Goal: Task Accomplishment & Management: Manage account settings

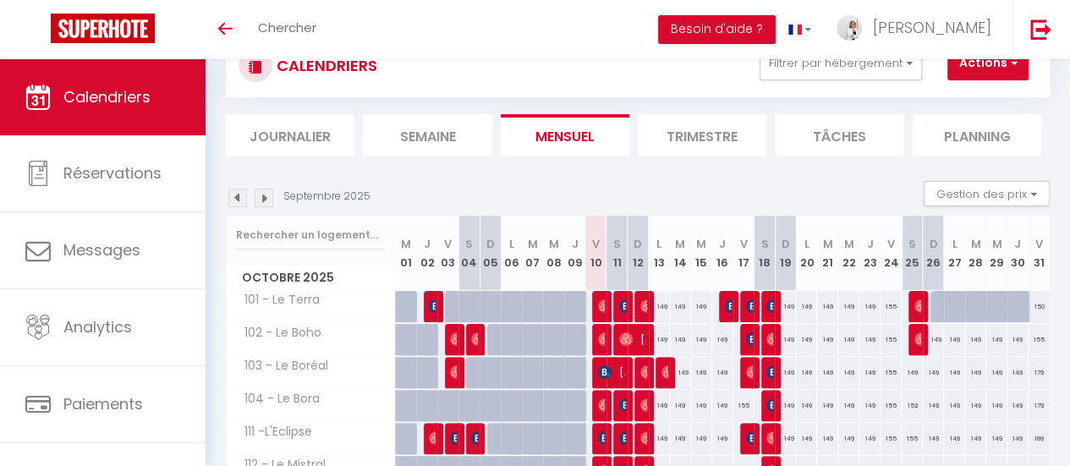
scroll to position [85, 0]
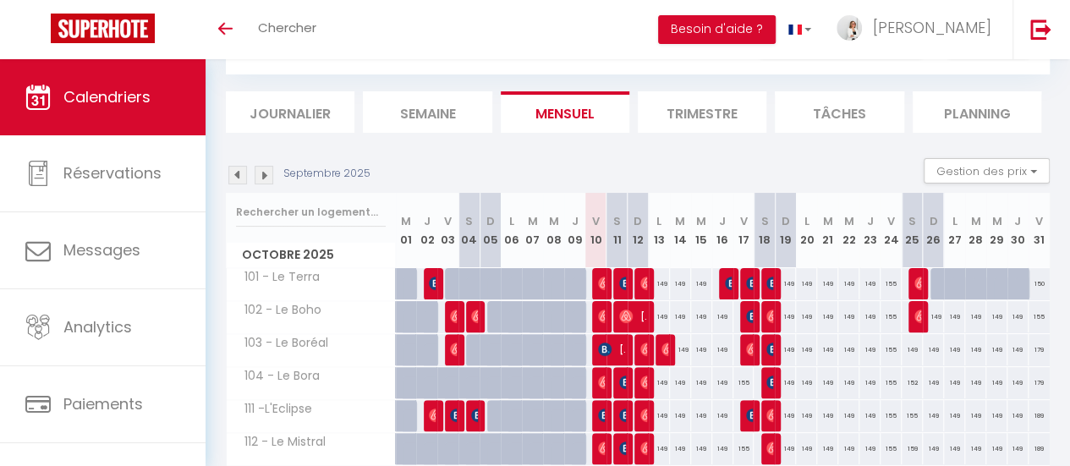
click at [655, 285] on div "149" at bounding box center [659, 283] width 21 height 31
type input "149"
type input "Lun 13 Octobre 2025"
type input "Mar 14 Octobre 2025"
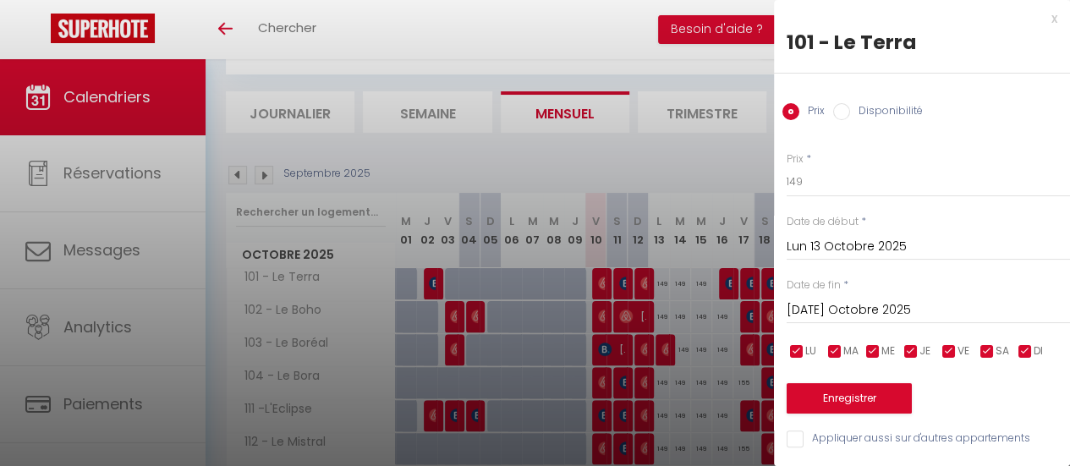
click at [655, 285] on div at bounding box center [535, 233] width 1070 height 466
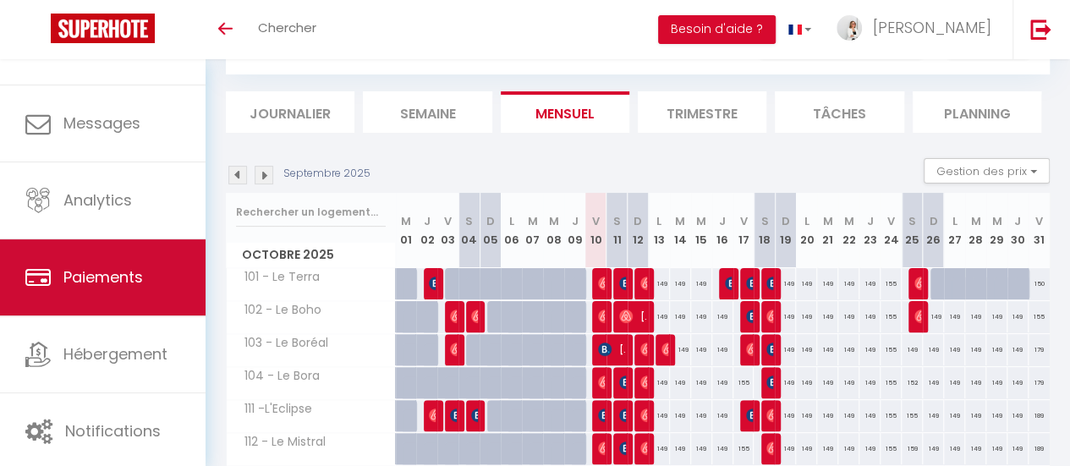
scroll to position [126, 0]
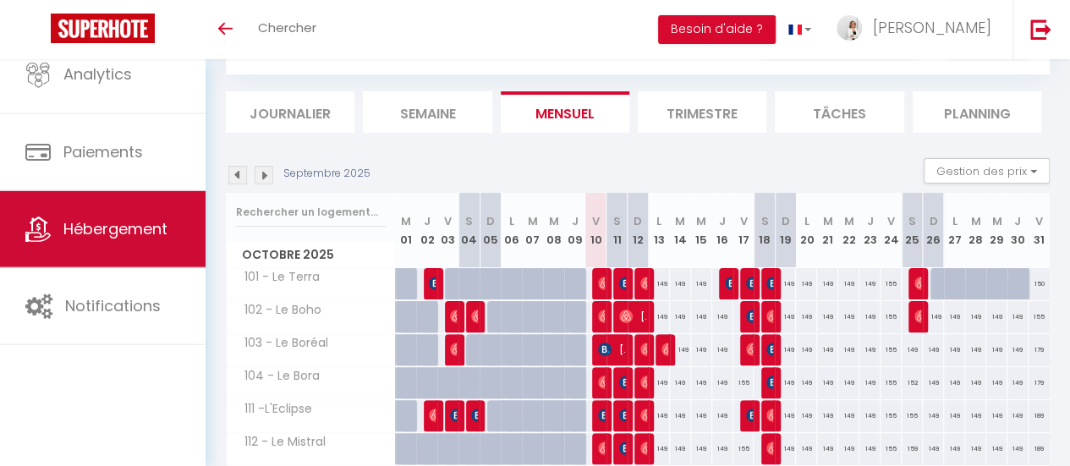
click at [160, 240] on link "Hébergement" at bounding box center [103, 229] width 206 height 76
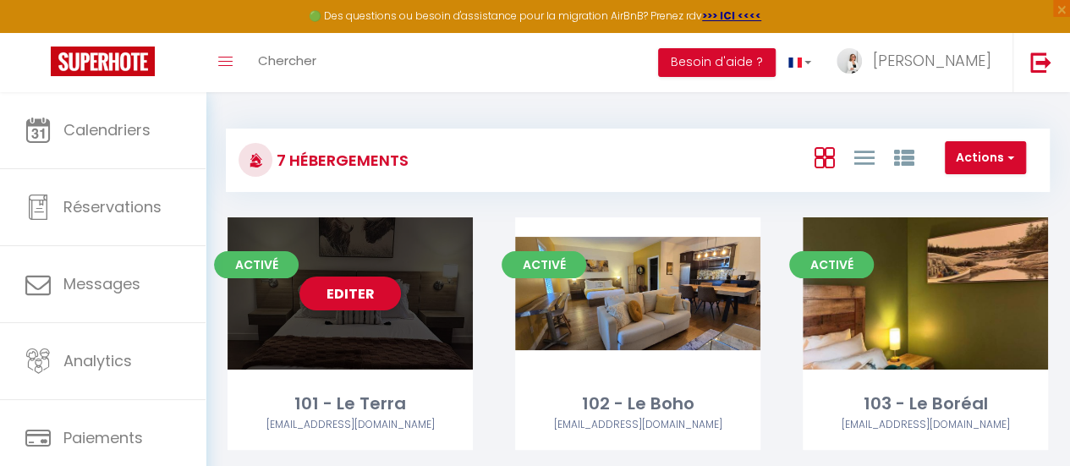
click at [329, 333] on div "Editer" at bounding box center [350, 293] width 245 height 152
select select "3"
select select "2"
select select "1"
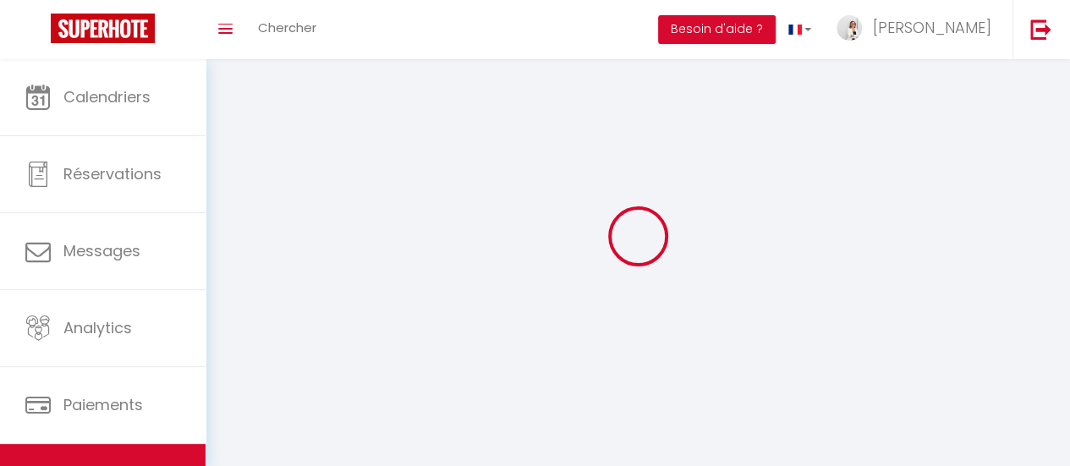
select select
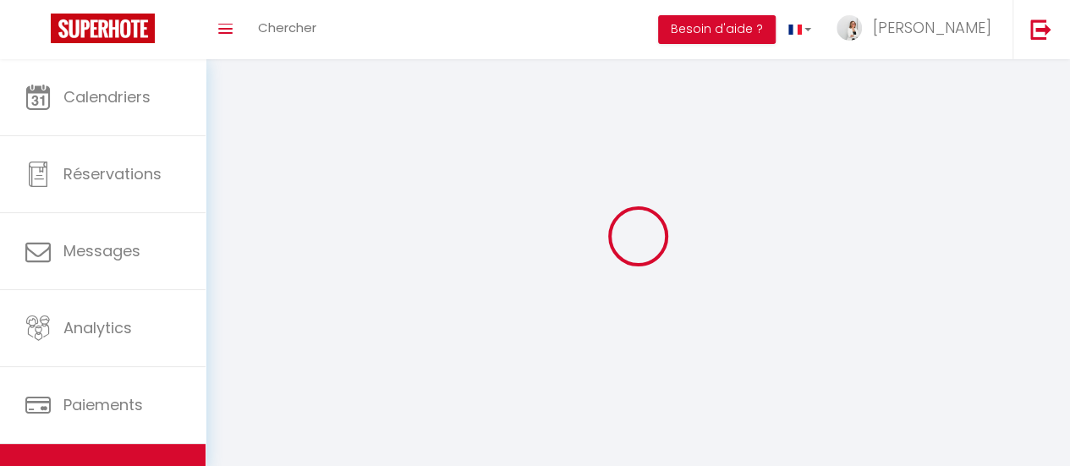
checkbox input "false"
select select
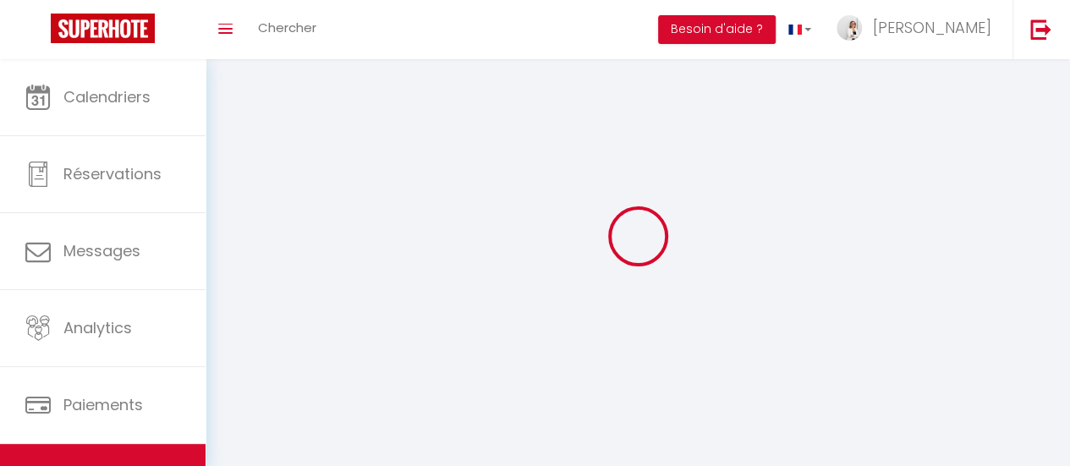
select select
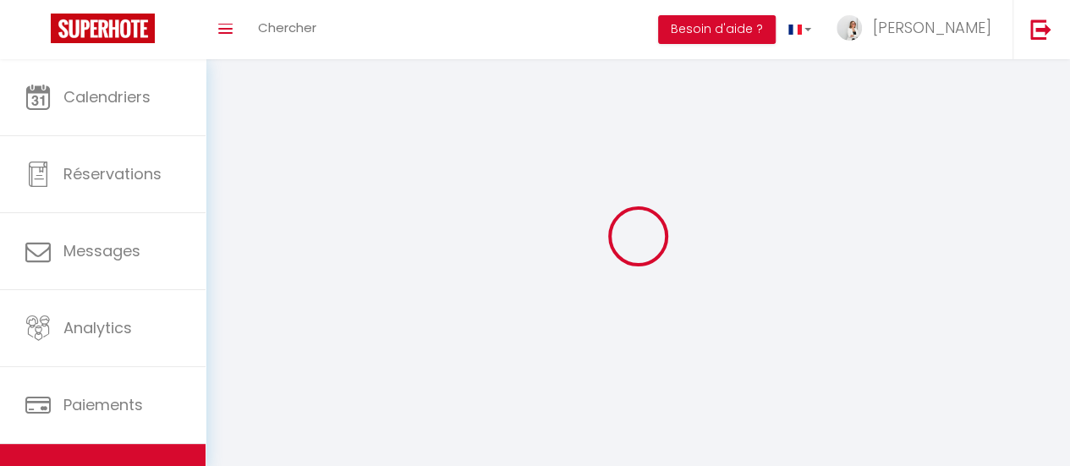
select select
checkbox input "false"
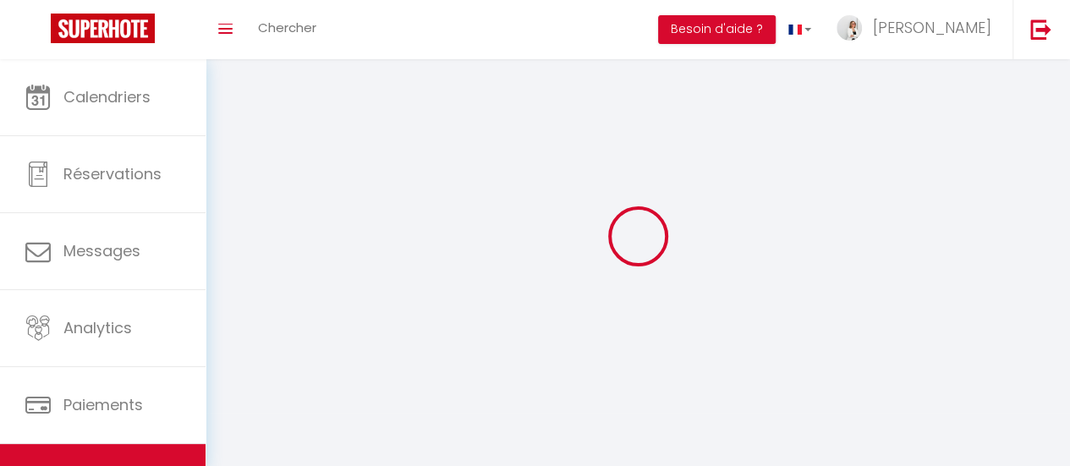
select select
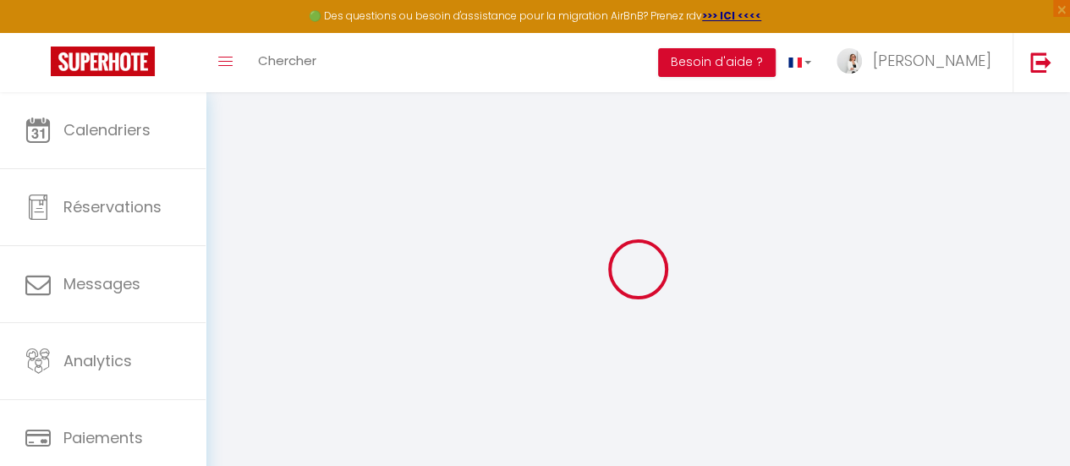
select select "8317-1443515505845914078"
select select "+ 3 %"
checkbox input "true"
checkbox input "false"
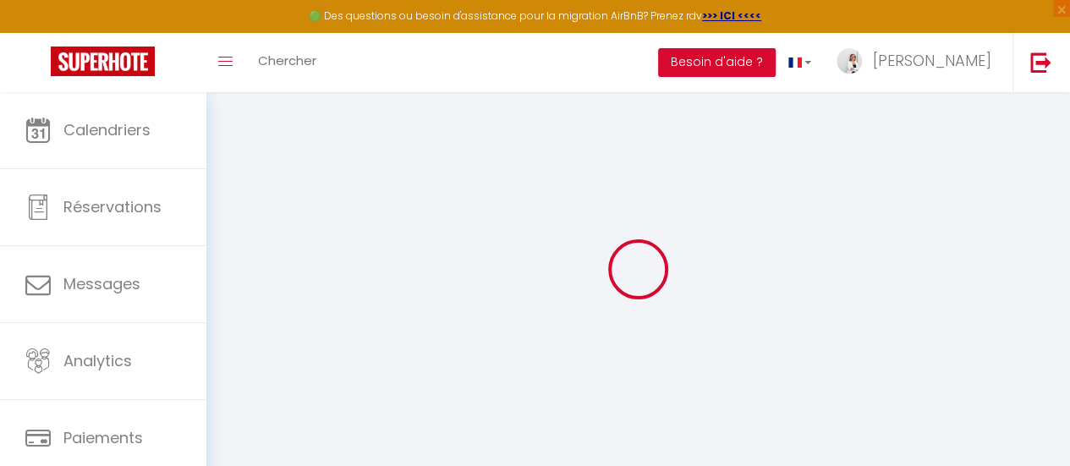
checkbox input "false"
select select "CAD"
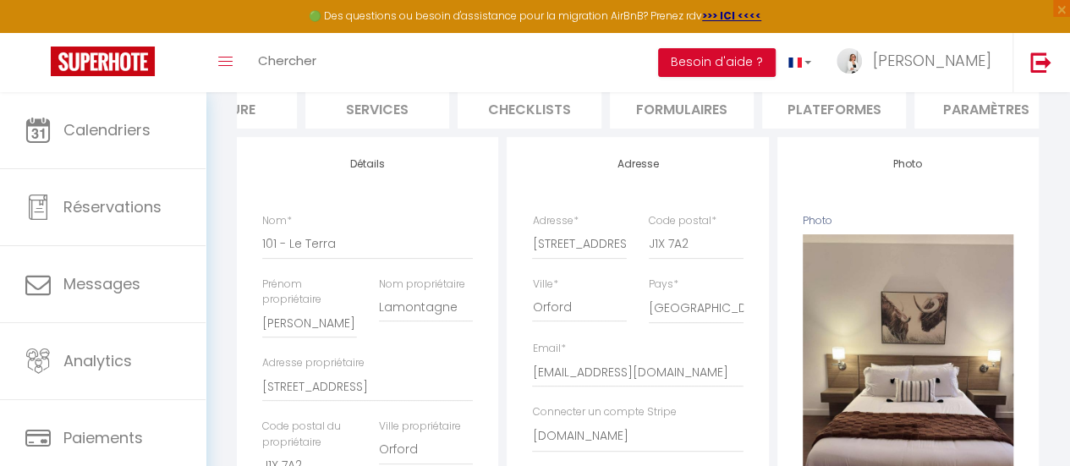
scroll to position [0, 427]
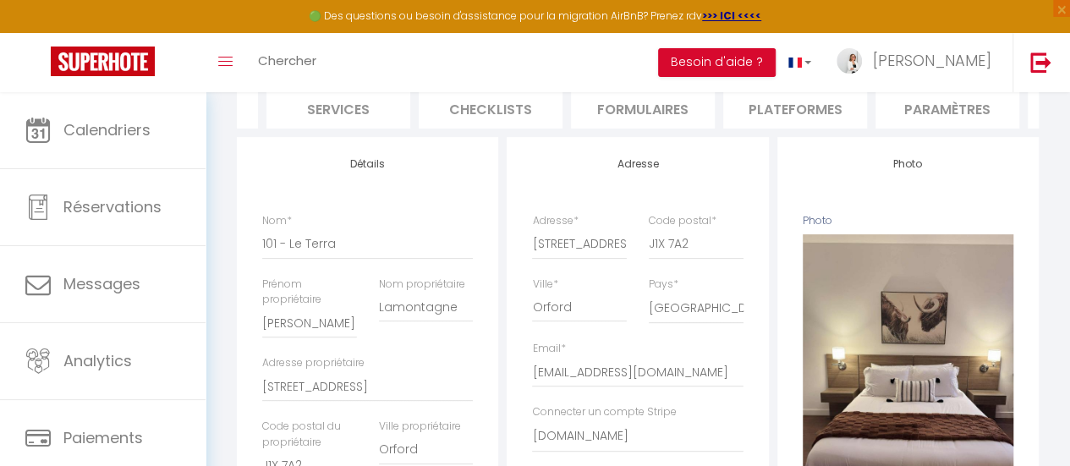
click at [791, 97] on li "Plateformes" at bounding box center [795, 107] width 144 height 41
select select
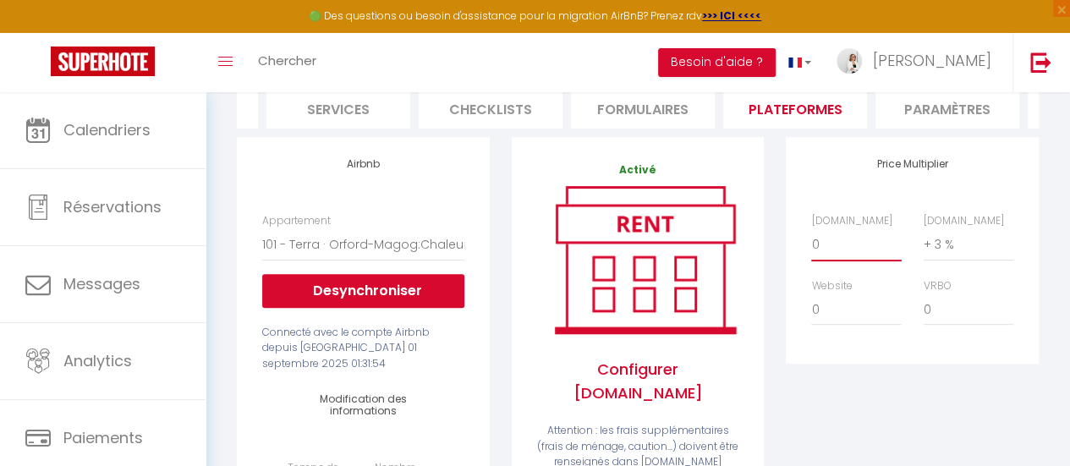
click at [840, 256] on select "0 + 1 % + 2 % + 3 % + 4 % + 5 % + 6 % + 7 % + 8 % + 9 %" at bounding box center [856, 244] width 90 height 32
select select "- 5 %"
click at [811, 241] on select "0 + 1 % + 2 % + 3 % + 4 % + 5 % + 6 % + 7 % + 8 % + 9 %" at bounding box center [856, 244] width 90 height 32
select select
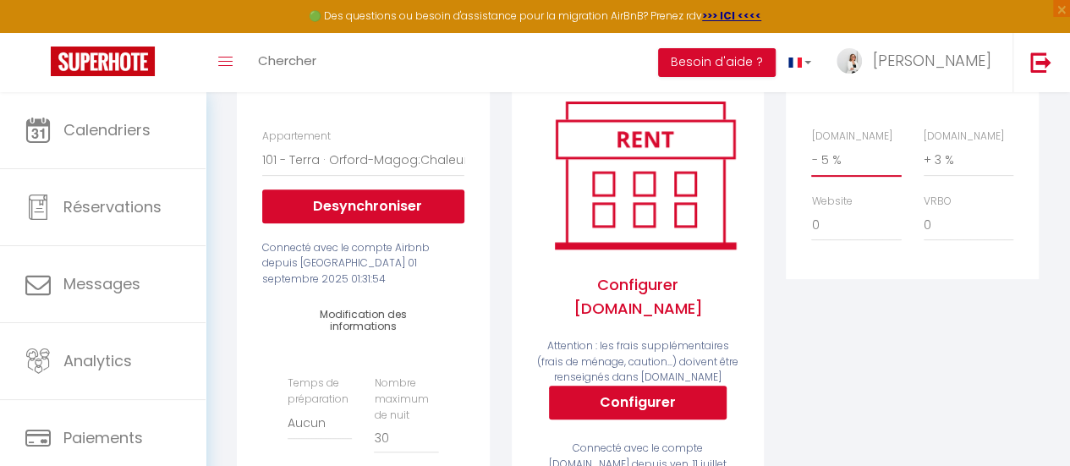
scroll to position [85, 0]
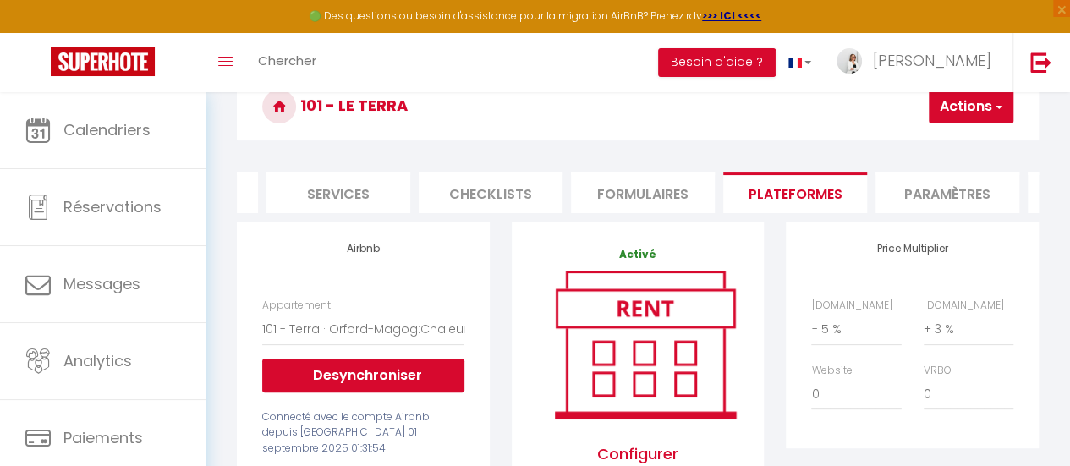
click at [985, 116] on button "Actions" at bounding box center [971, 107] width 85 height 34
click at [954, 143] on link "Enregistrer" at bounding box center [946, 144] width 134 height 22
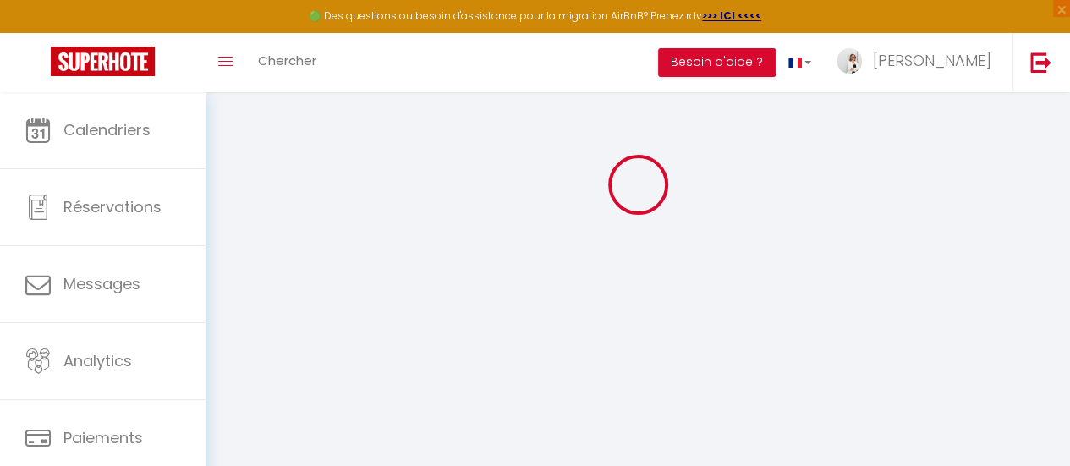
select select "CAD"
select select
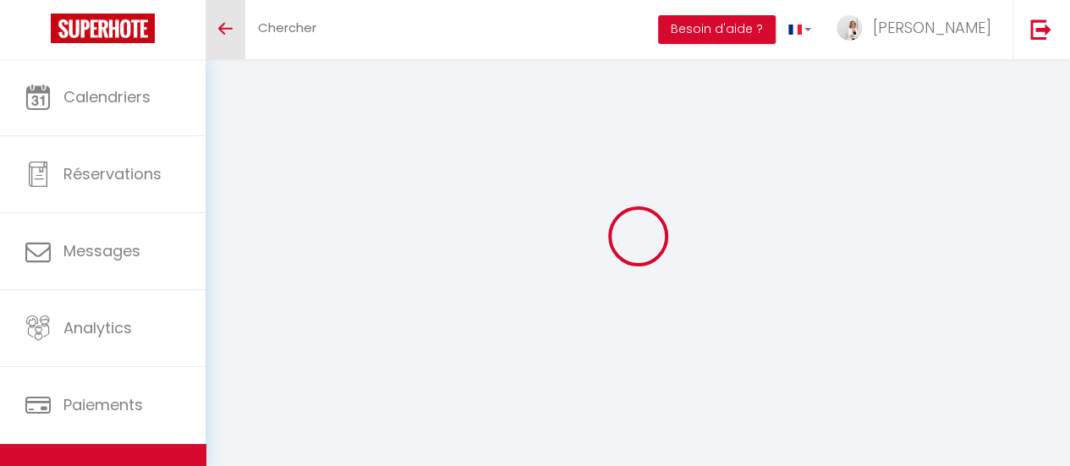
select select "CAD"
select select
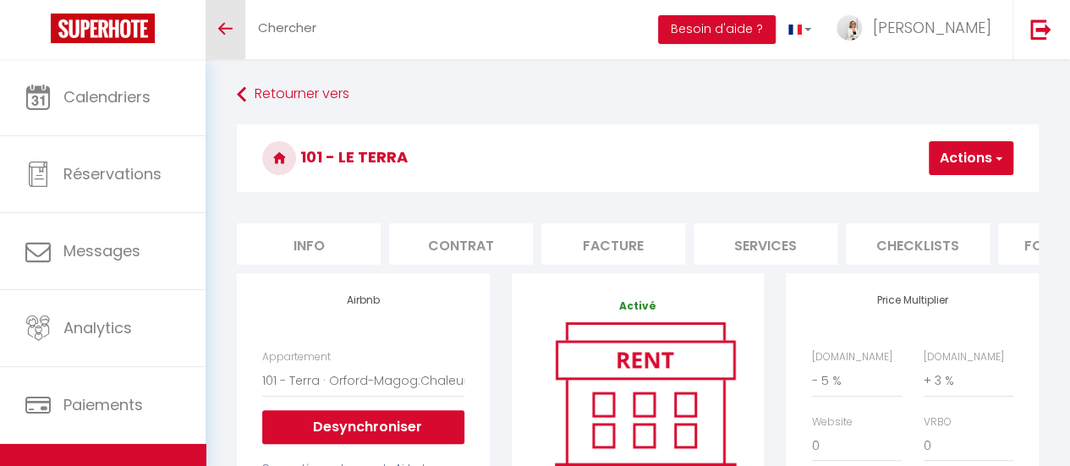
click at [223, 33] on icon "Toggle menubar" at bounding box center [225, 29] width 14 height 10
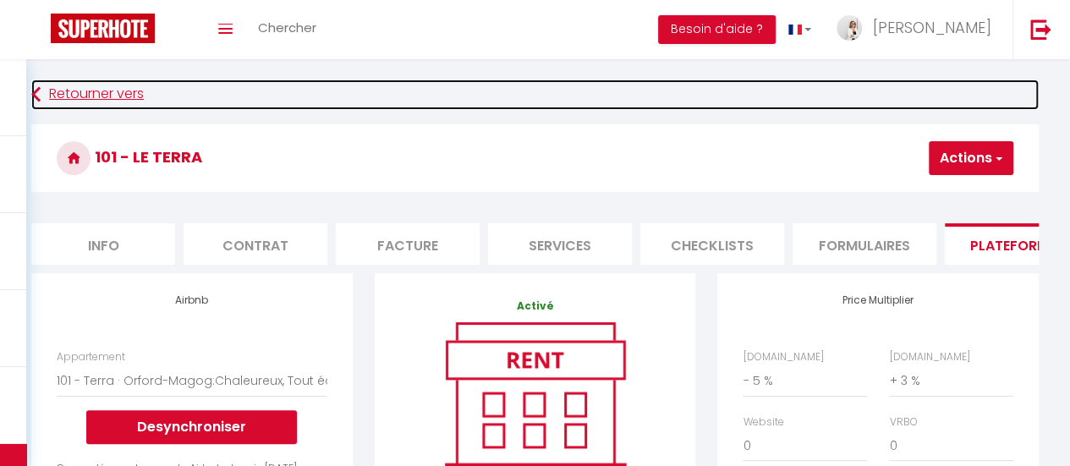
click at [36, 91] on icon at bounding box center [35, 95] width 9 height 30
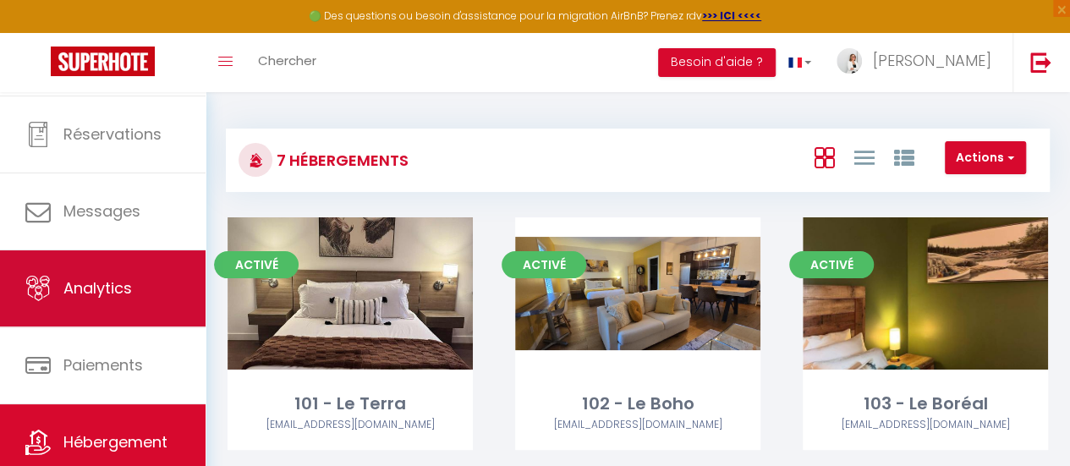
scroll to position [126, 0]
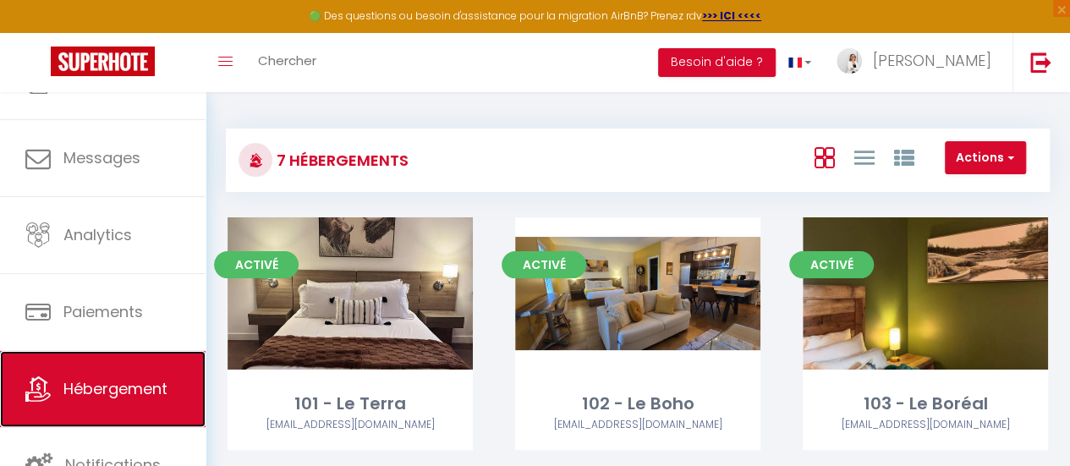
click at [140, 378] on span "Hébergement" at bounding box center [115, 388] width 104 height 21
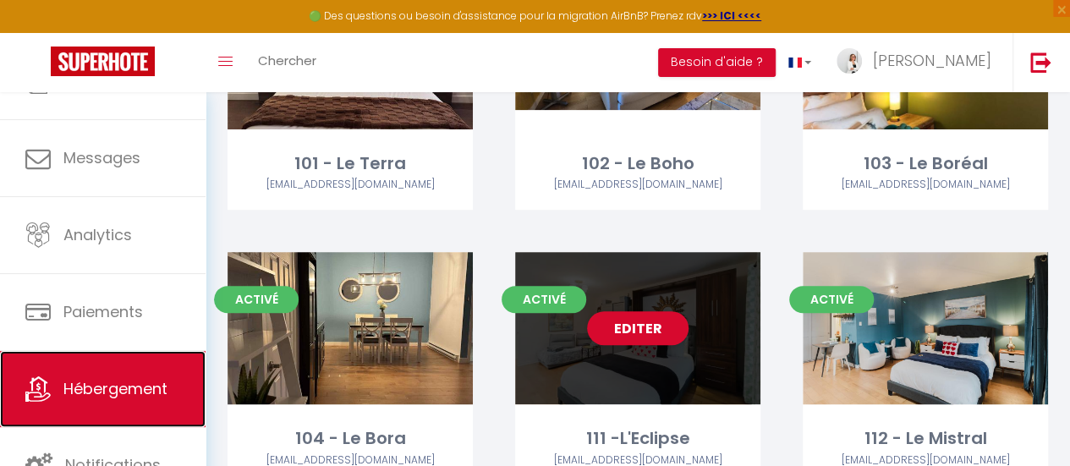
scroll to position [338, 0]
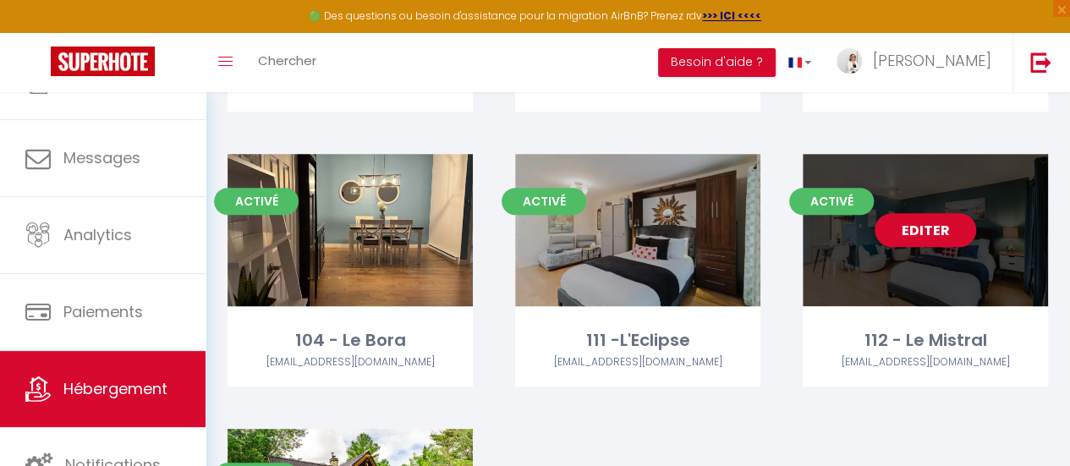
click at [828, 299] on div "Editer" at bounding box center [925, 230] width 245 height 152
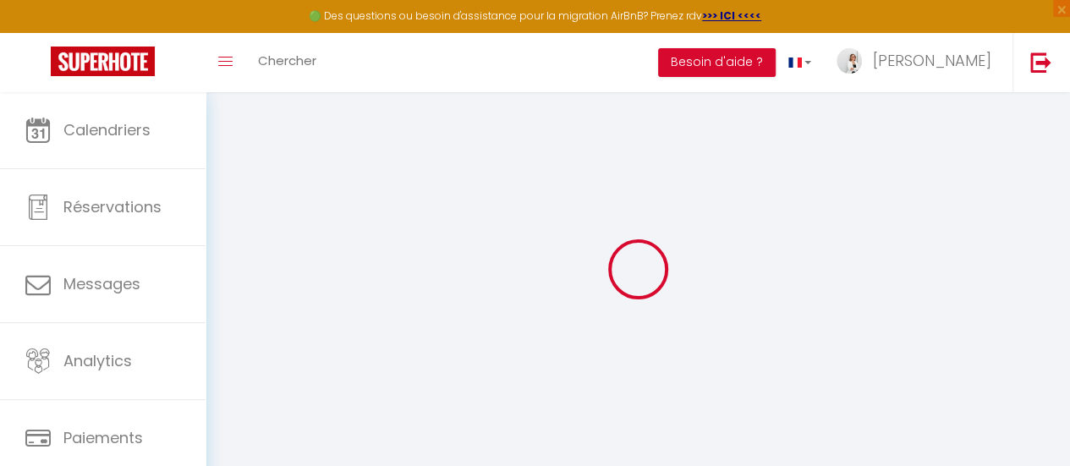
select select
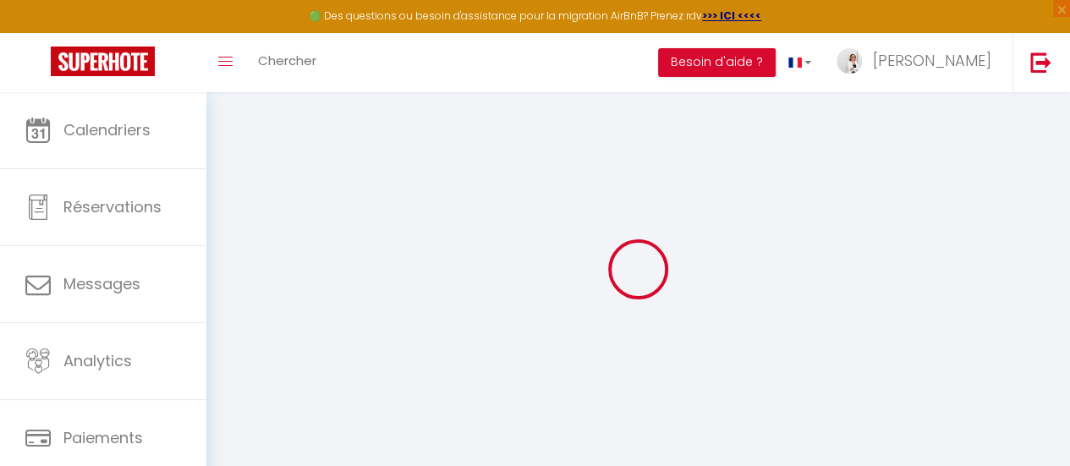
select select
checkbox input "false"
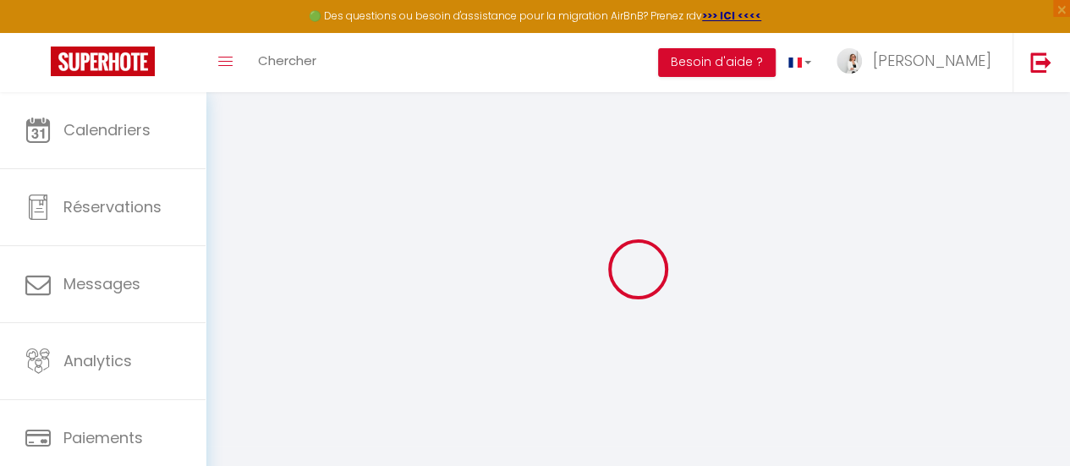
select select
type input "112 - Le Mistral"
type input "[PERSON_NAME]"
type input "Lamontagne"
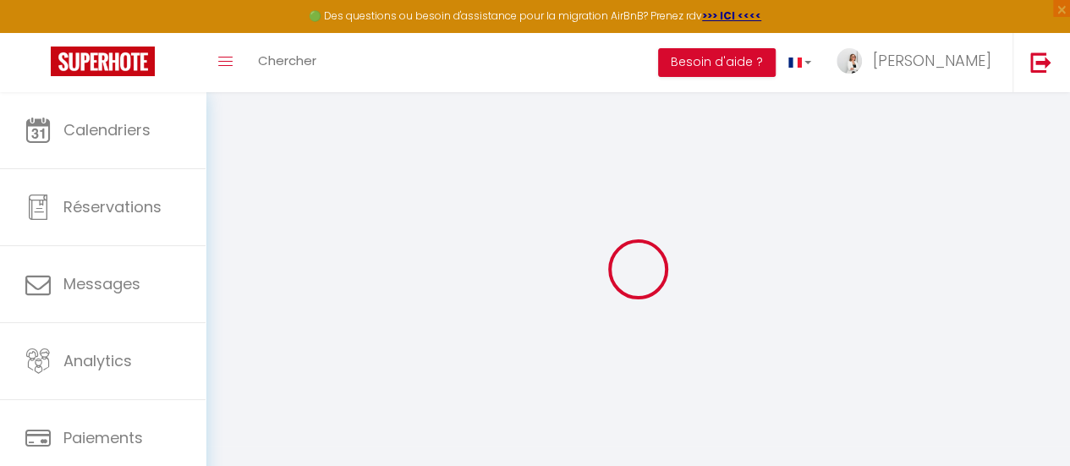
type input "[STREET_ADDRESS]"
type input "J1X 7A2"
type input "Orford"
select select "boutique_hotels_and_more"
select select "2"
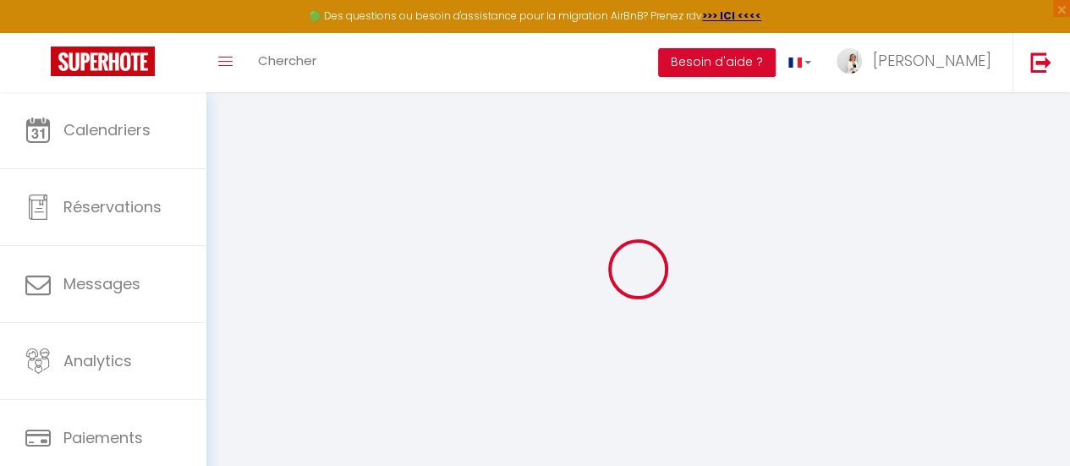
type input "179"
type input "30"
type input "3.5"
type input "100"
type input "15"
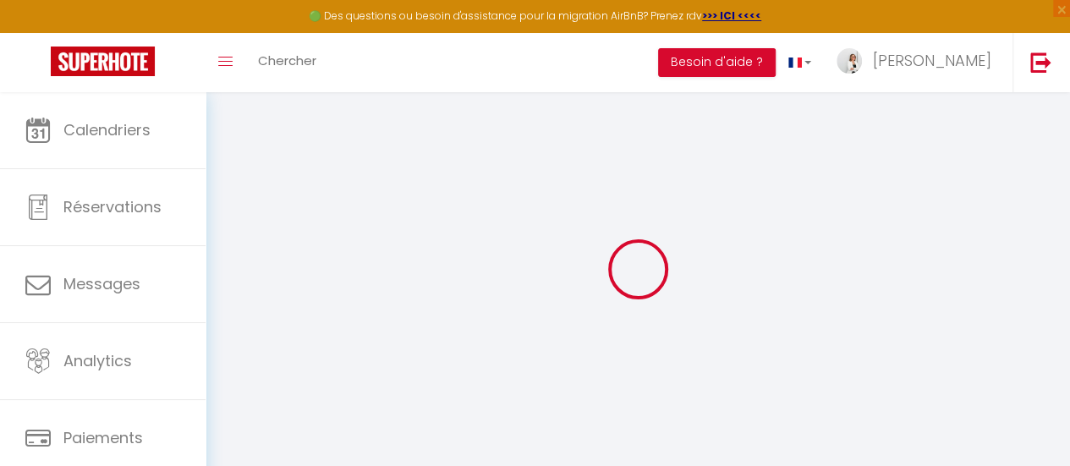
select select
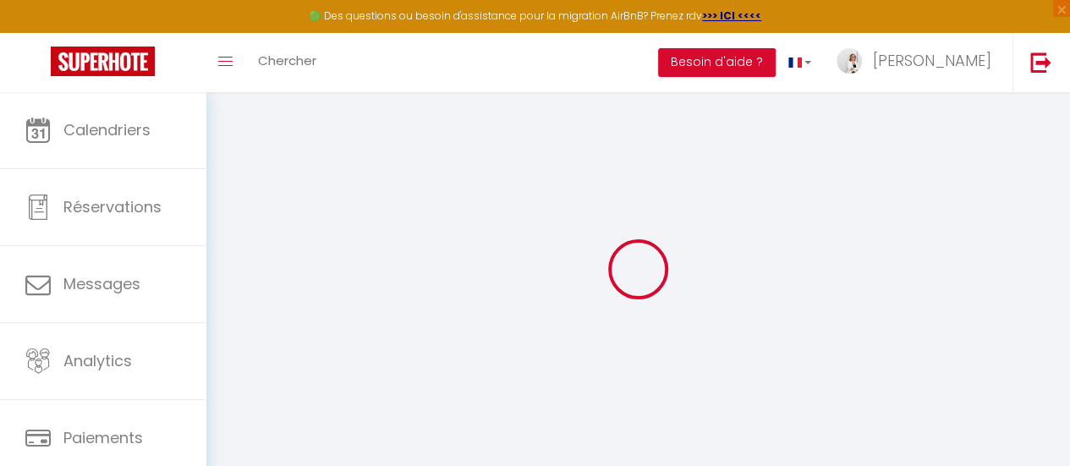
select select
type input "[STREET_ADDRESS]"
type input "J1X 7A2"
type input "Orford"
select select "40"
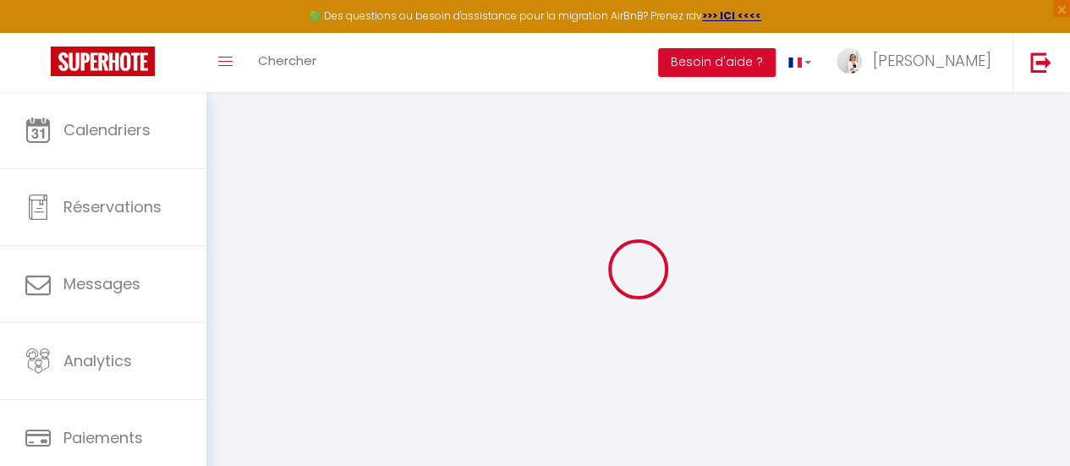
type input "[EMAIL_ADDRESS][DOMAIN_NAME]"
select select "14349"
checkbox input "true"
checkbox input "false"
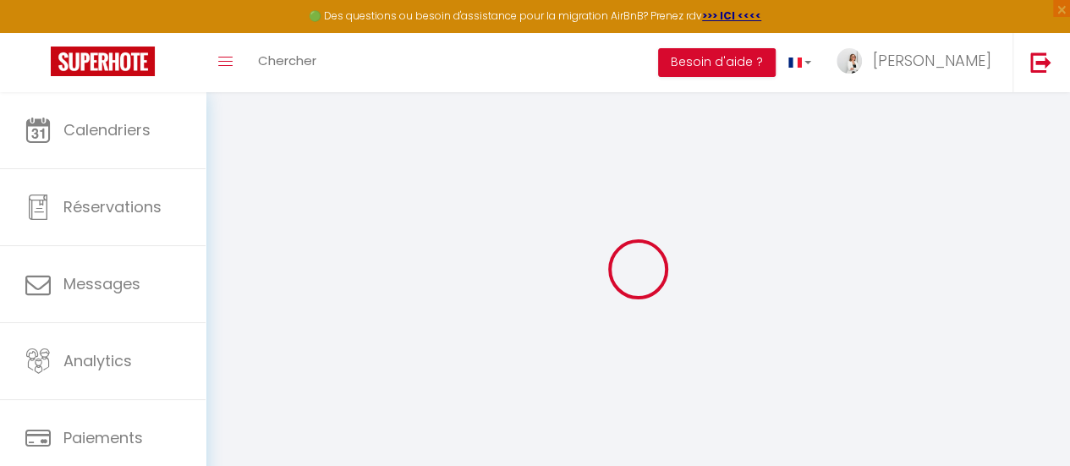
checkbox input "false"
radio input "true"
select select "97"
type input "0"
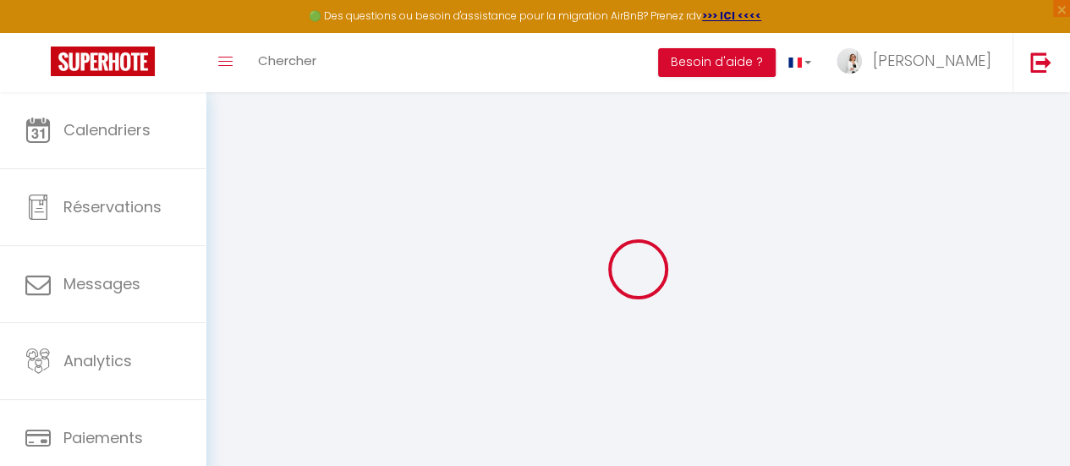
type input "0"
select select
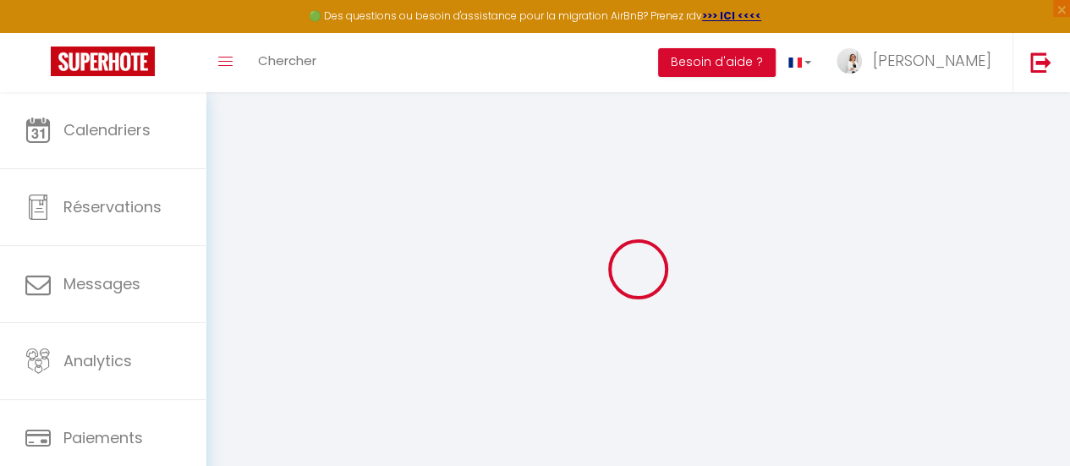
select select
checkbox input "true"
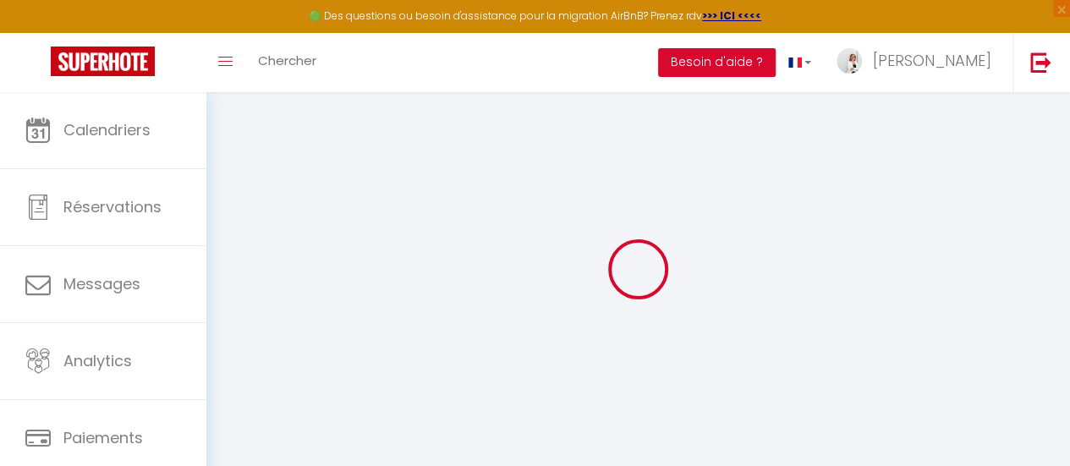
checkbox input "false"
checkbox input "true"
checkbox input "false"
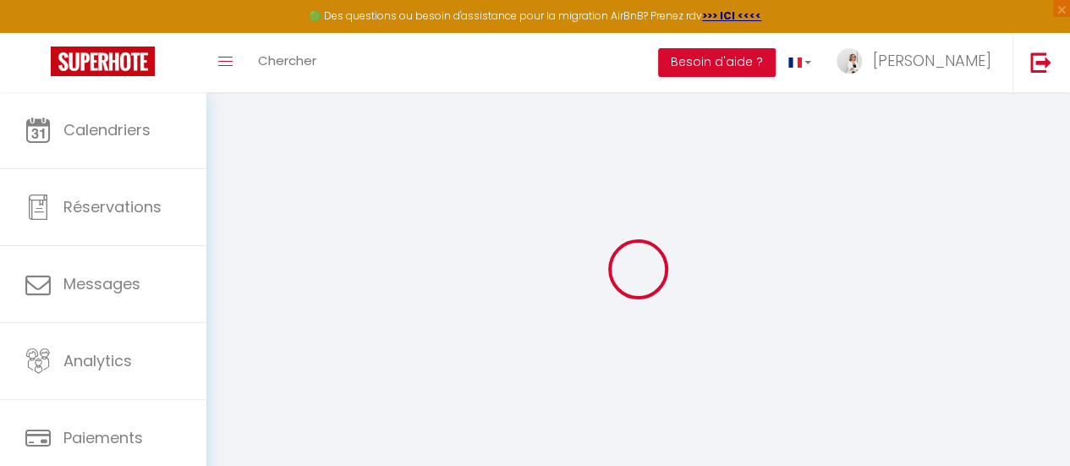
checkbox input "false"
select select "CAD"
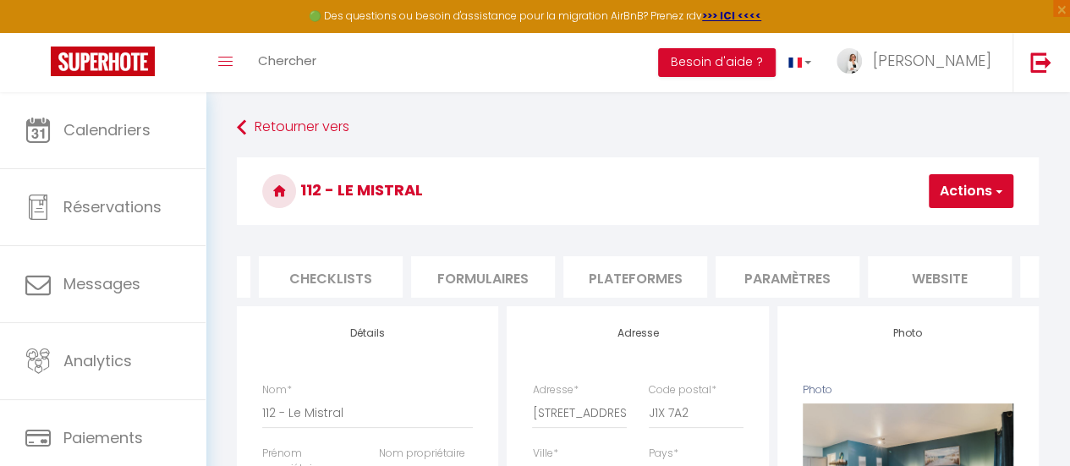
scroll to position [0, 591]
click at [649, 272] on li "Plateformes" at bounding box center [632, 276] width 144 height 41
select select
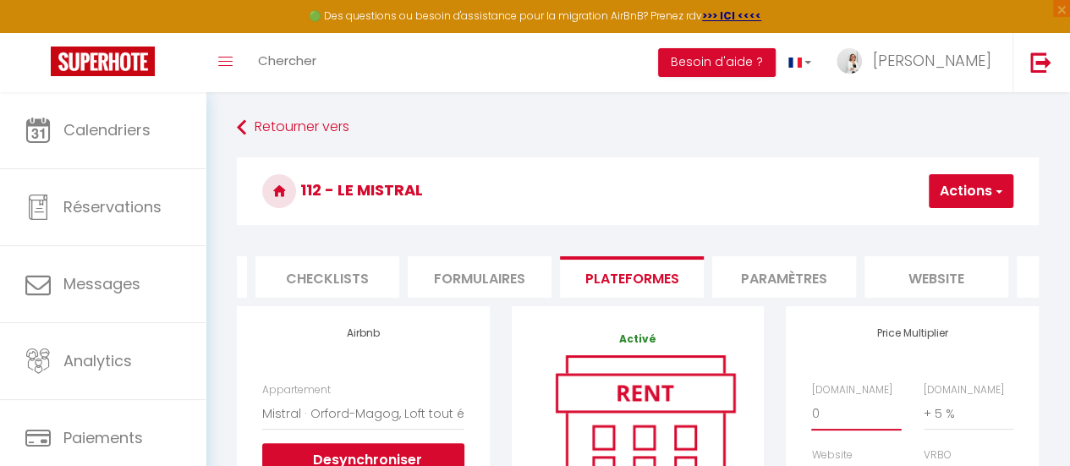
click at [829, 430] on select "0 + 1 % + 2 % + 3 % + 4 % + 5 % + 6 % + 7 % + 8 % + 9 %" at bounding box center [856, 414] width 90 height 32
select select "- 5 %"
click at [811, 410] on select "0 + 1 % + 2 % + 3 % + 4 % + 5 % + 6 % + 7 % + 8 % + 9 %" at bounding box center [856, 414] width 90 height 32
select select
click at [996, 192] on span "button" at bounding box center [998, 191] width 11 height 17
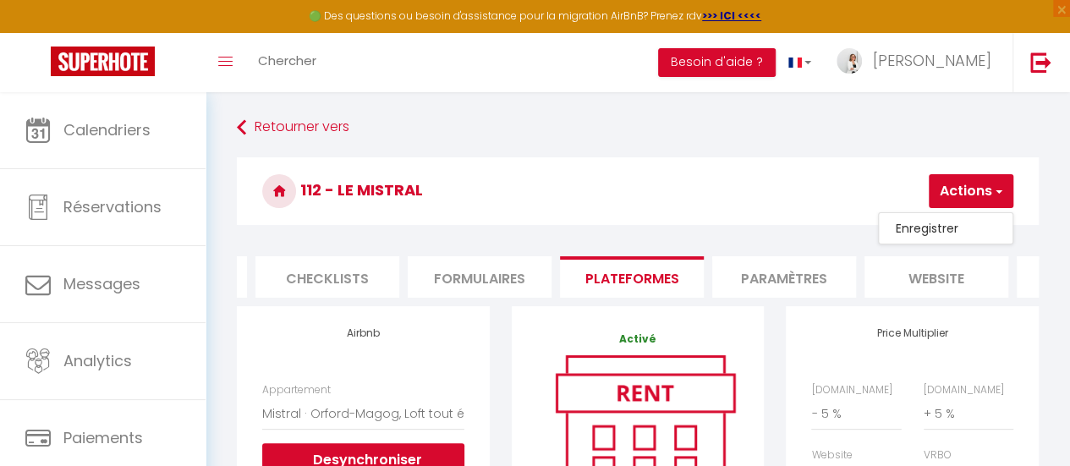
click at [968, 222] on link "Enregistrer" at bounding box center [946, 228] width 134 height 22
select select "CAD"
select select
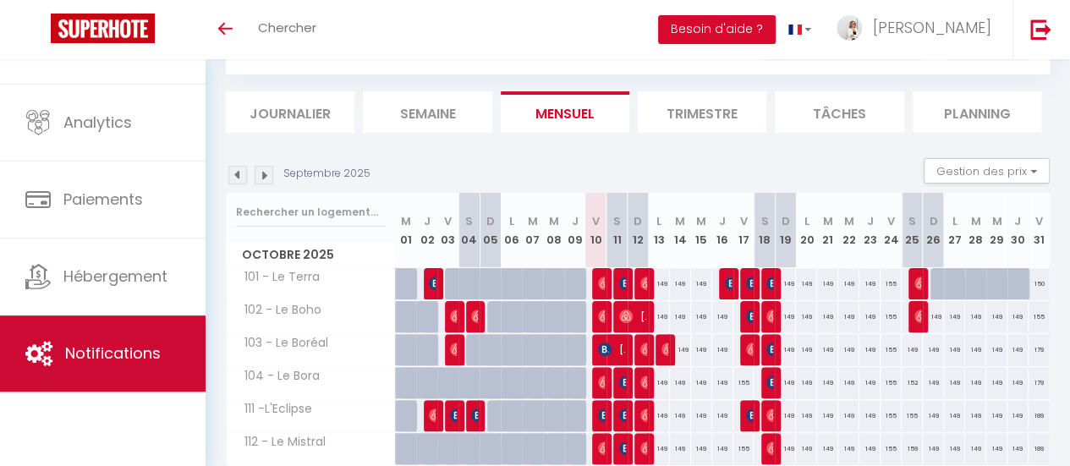
scroll to position [126, 0]
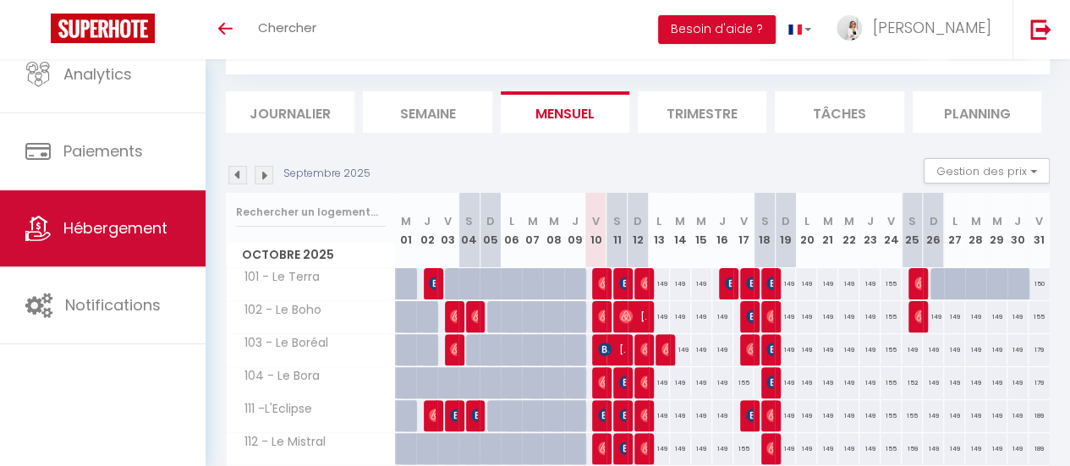
click at [110, 251] on link "Hébergement" at bounding box center [103, 228] width 206 height 76
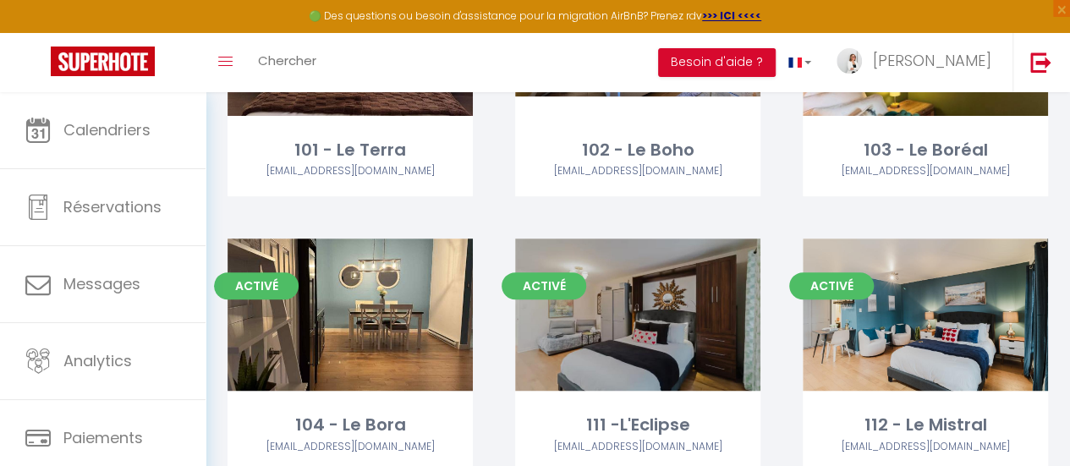
scroll to position [338, 0]
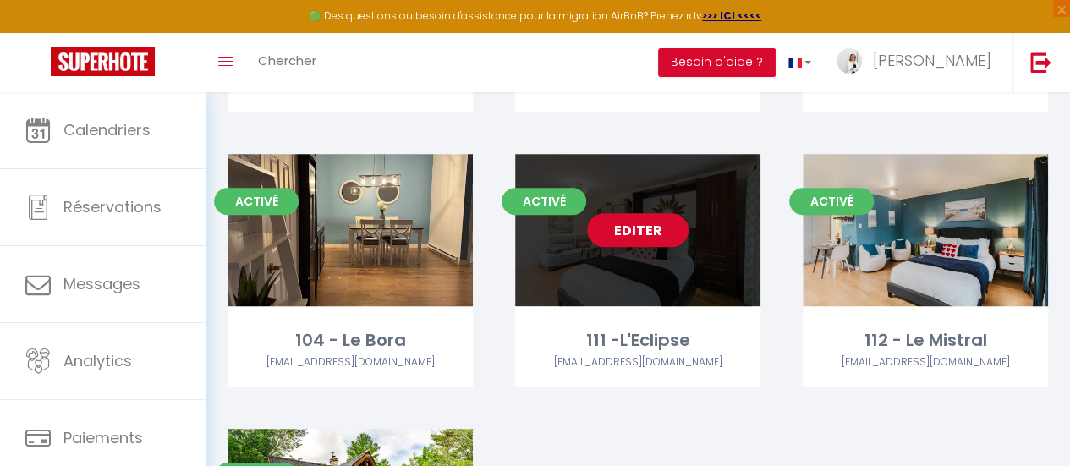
click at [637, 287] on div "Editer" at bounding box center [637, 230] width 245 height 152
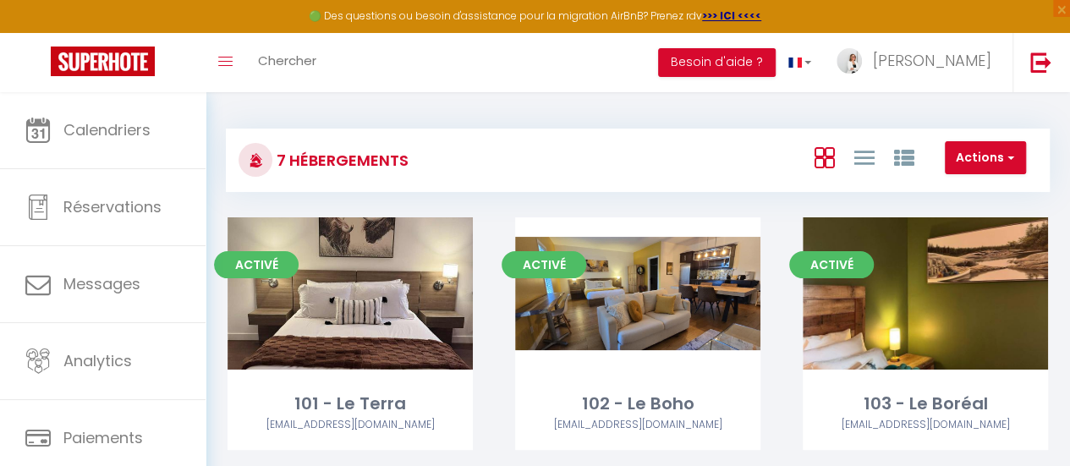
select select "3"
select select "2"
select select "1"
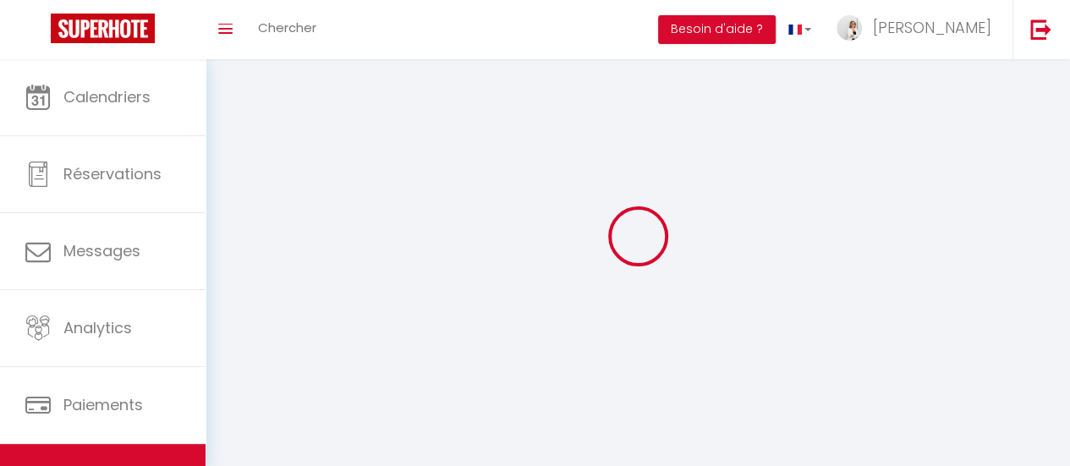
select select
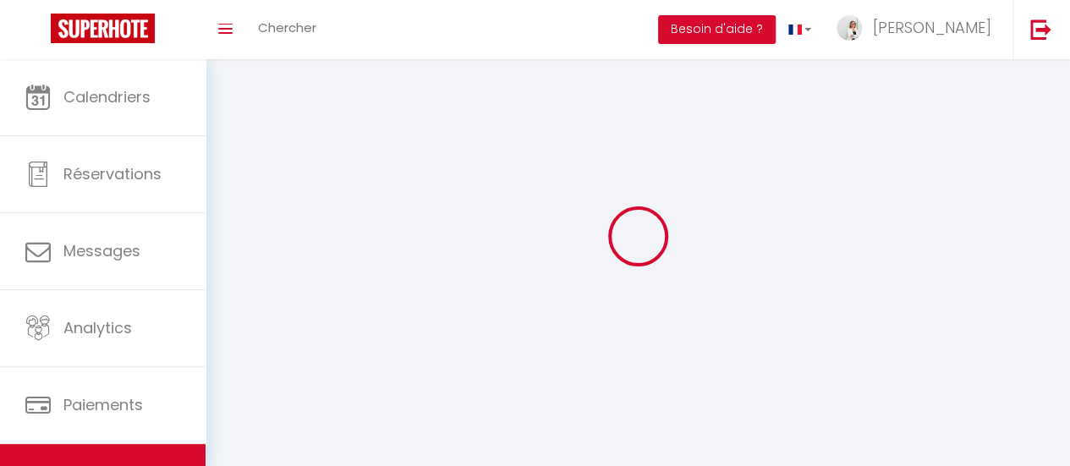
checkbox input "false"
select select
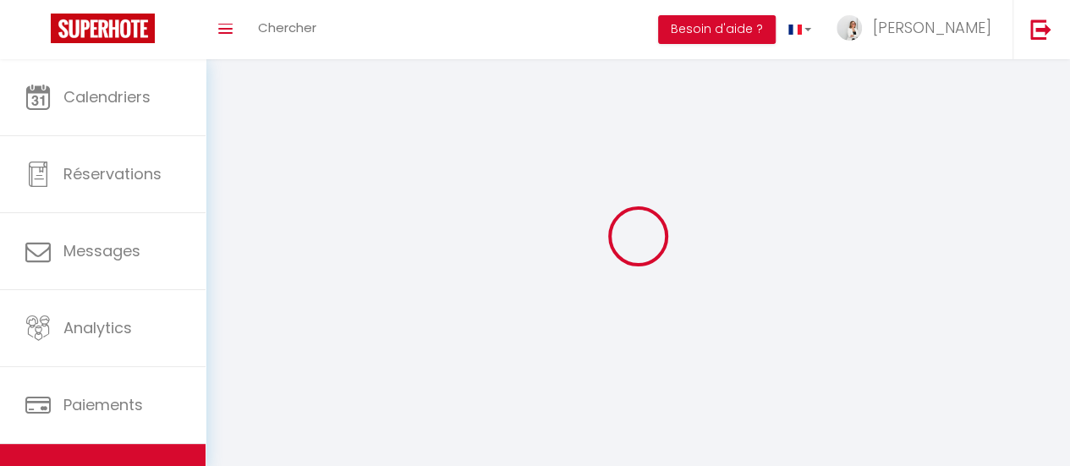
select select
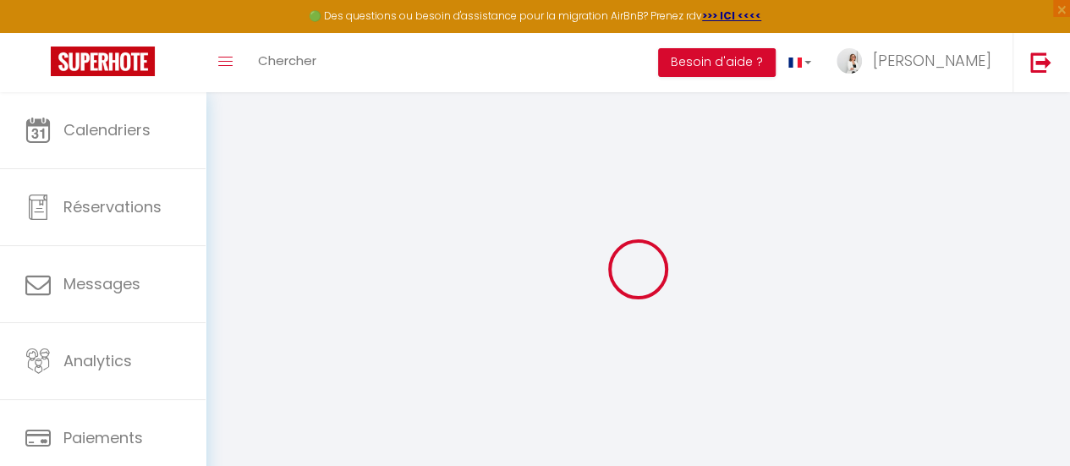
type input "Oups ! Les dates sélectionnées sont indisponibles."
type textarea "Malheureusement les dates sélectionnées sont indisponibles. Nous vous invitons …"
type input "45.3095956"
type input "72.1652718"
checkbox input "true"
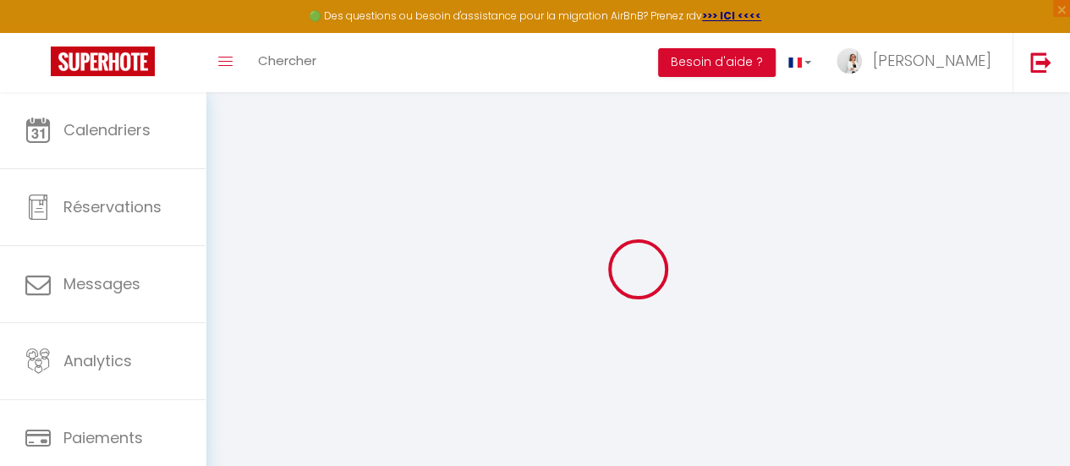
checkbox input "false"
select select "+ 5 %"
checkbox input "true"
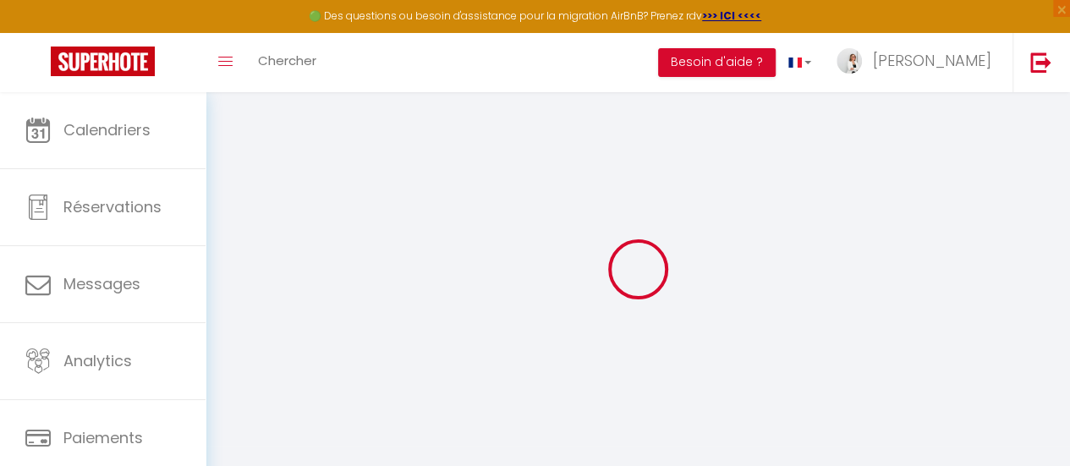
checkbox input "false"
select select "well_reviewed_guests"
select select "CAD"
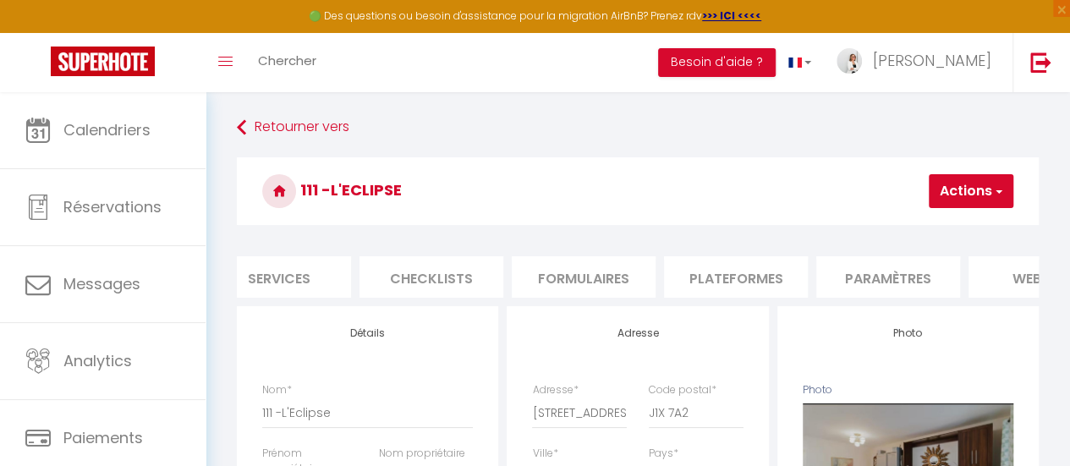
scroll to position [0, 577]
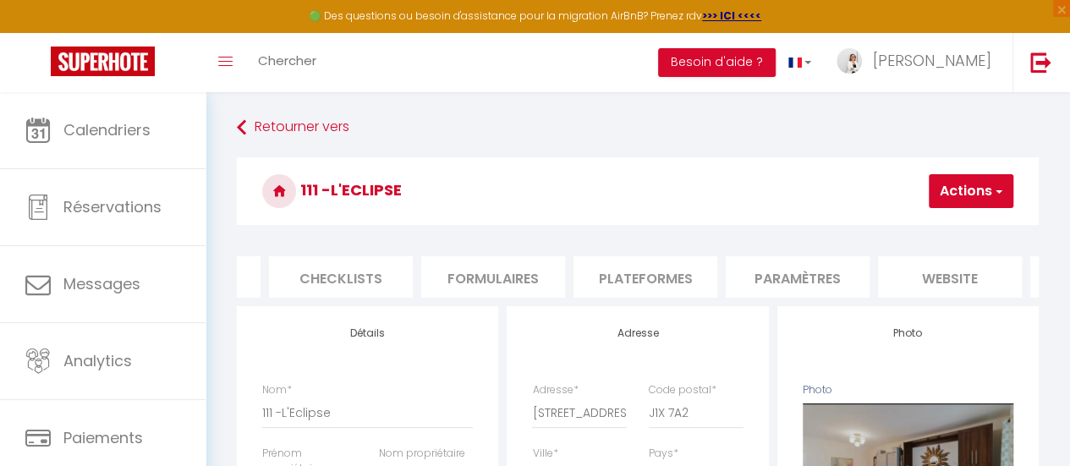
click at [834, 283] on li "Paramètres" at bounding box center [798, 276] width 144 height 41
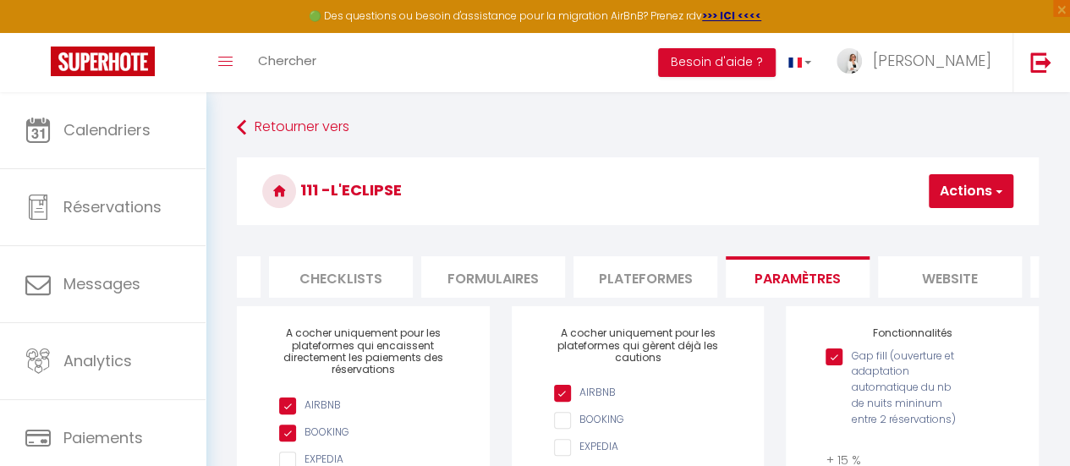
click at [913, 277] on li "website" at bounding box center [950, 276] width 144 height 41
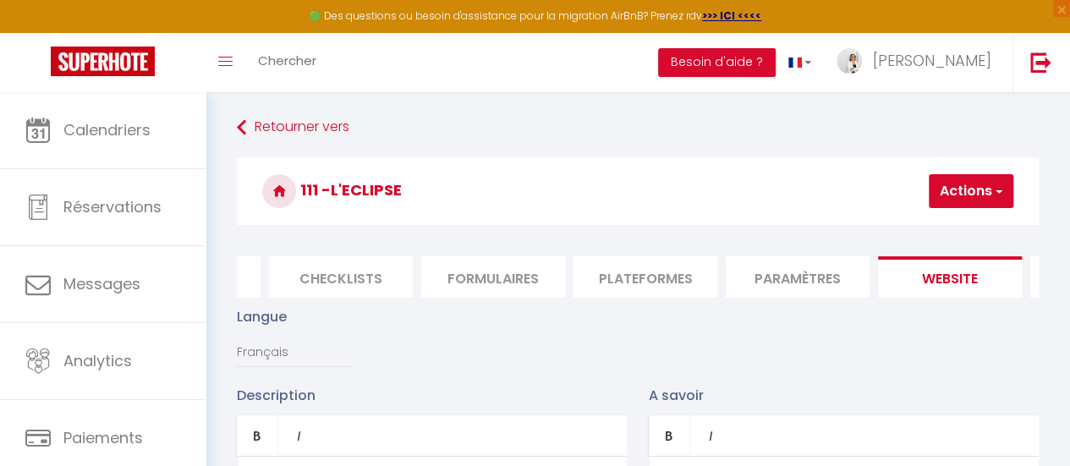
click at [641, 269] on li "Plateformes" at bounding box center [646, 276] width 144 height 41
select select
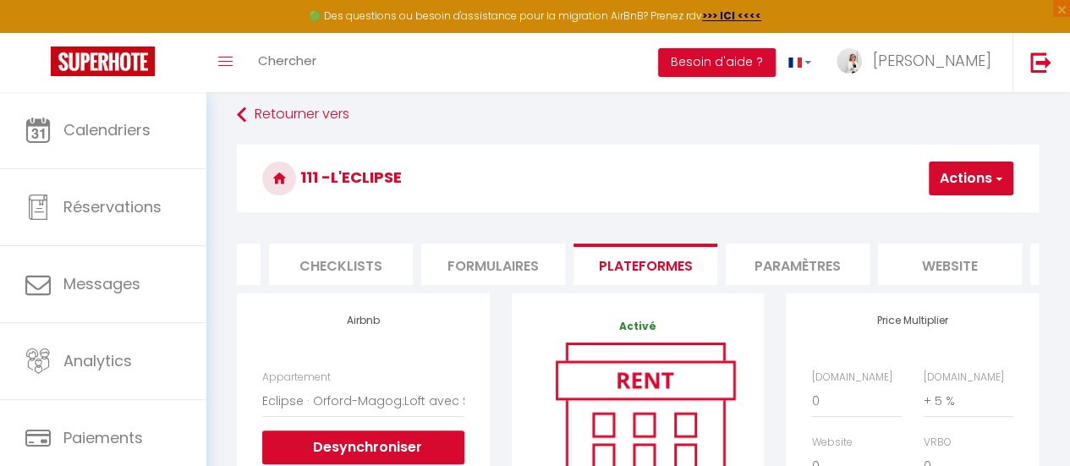
scroll to position [85, 0]
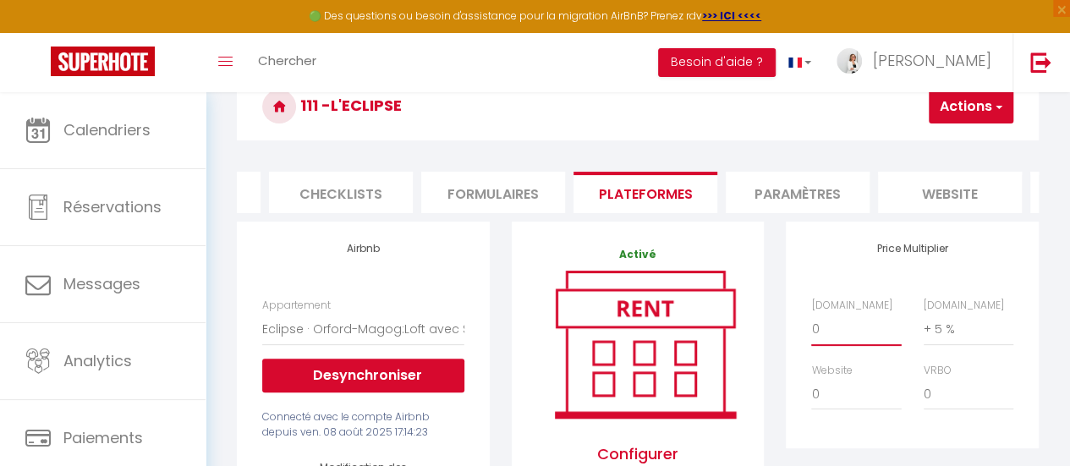
click at [826, 345] on select "0 + 1 % + 2 % + 3 % + 4 % + 5 % + 6 % + 7 % + 8 % + 9 %" at bounding box center [856, 329] width 90 height 32
select select "- 5 %"
click at [811, 326] on select "0 + 1 % + 2 % + 3 % + 4 % + 5 % + 6 % + 7 % + 8 % + 9 %" at bounding box center [856, 329] width 90 height 32
select select
click at [997, 107] on span "button" at bounding box center [998, 106] width 11 height 17
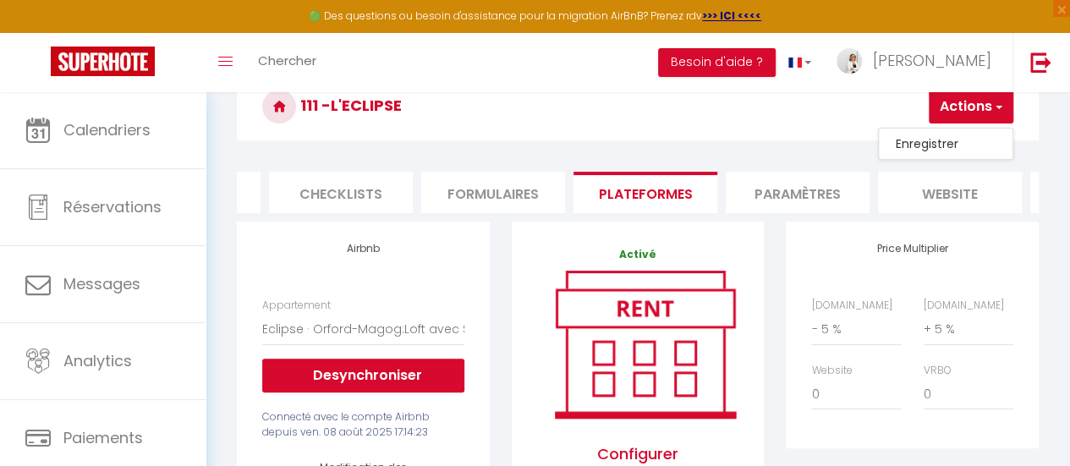
click at [939, 138] on link "Enregistrer" at bounding box center [946, 144] width 134 height 22
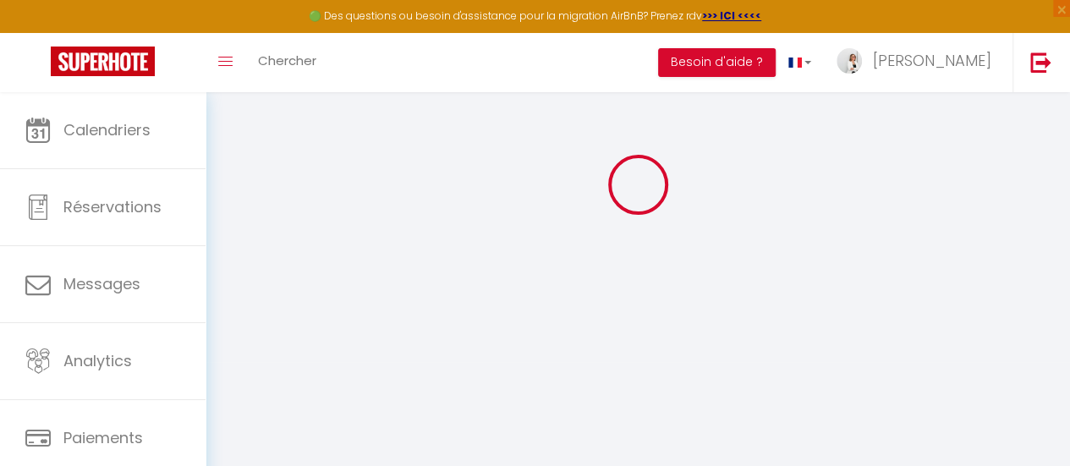
select select "well_reviewed_guests"
select select "CAD"
select select
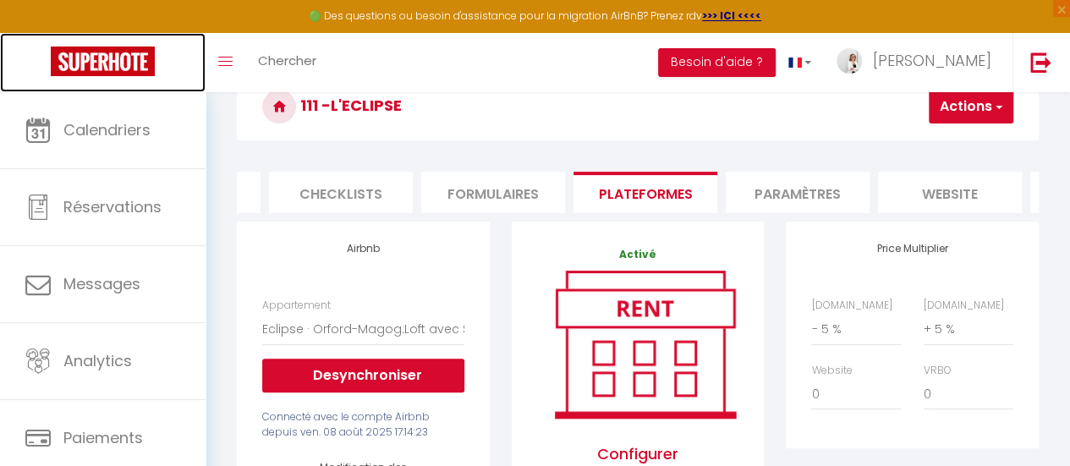
click at [118, 73] on img at bounding box center [103, 62] width 104 height 30
